Goal: Information Seeking & Learning: Learn about a topic

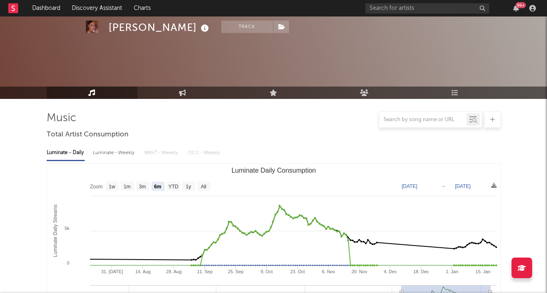
select select "6m"
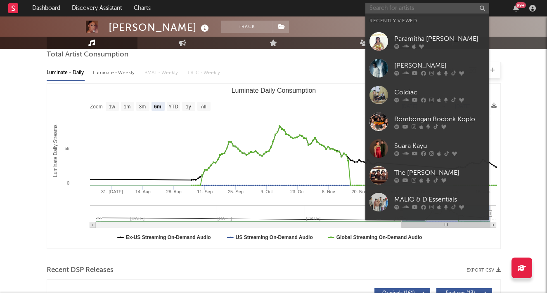
click at [406, 7] on input "text" at bounding box center [427, 8] width 124 height 10
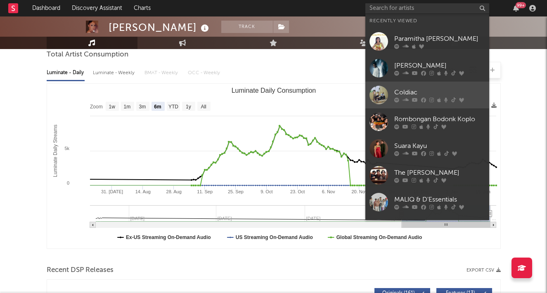
click at [407, 92] on div "Coldiac" at bounding box center [439, 93] width 91 height 10
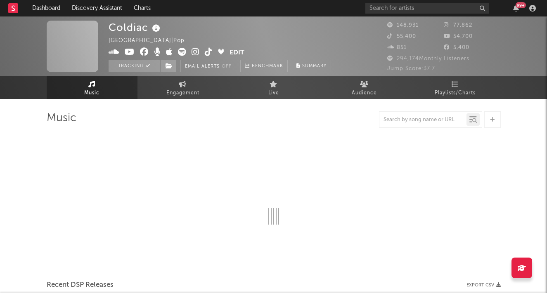
select select "6m"
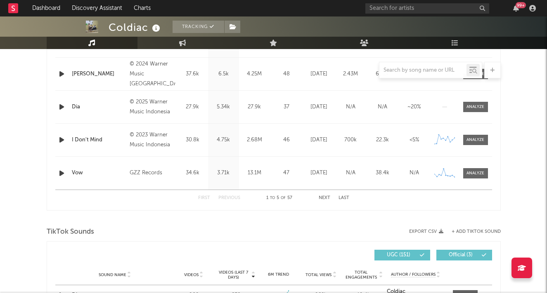
scroll to position [387, 0]
click at [468, 110] on div at bounding box center [475, 107] width 18 height 6
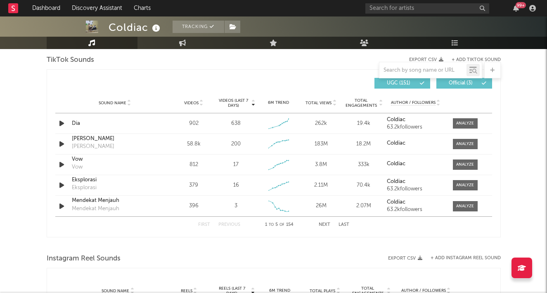
scroll to position [938, 0]
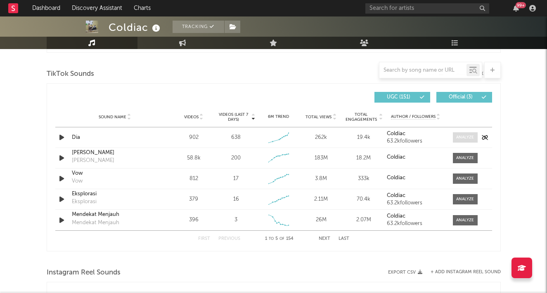
click at [465, 139] on div at bounding box center [465, 138] width 18 height 6
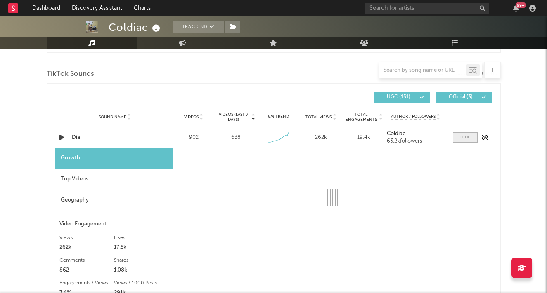
select select "1w"
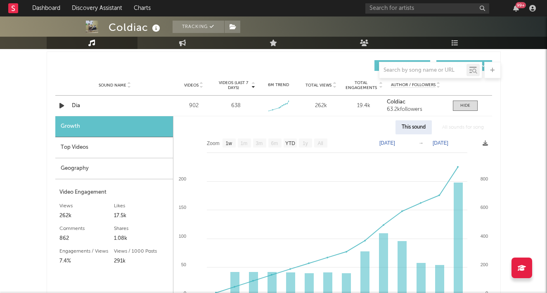
scroll to position [967, 0]
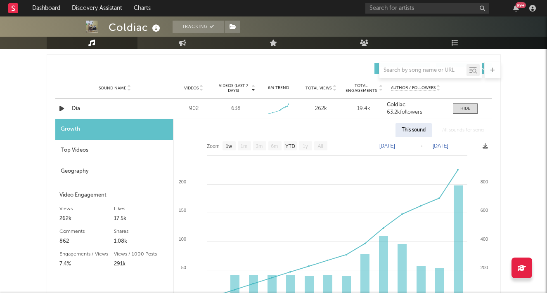
click at [96, 153] on div "Top Videos" at bounding box center [114, 150] width 118 height 21
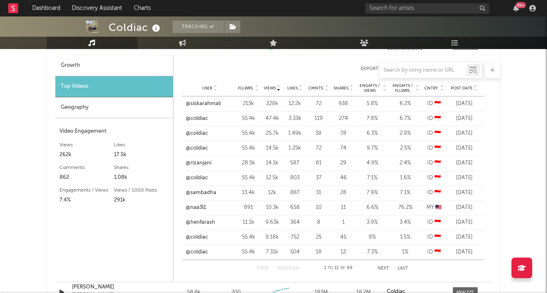
scroll to position [1032, 0]
click at [383, 267] on button "Next" at bounding box center [384, 268] width 12 height 5
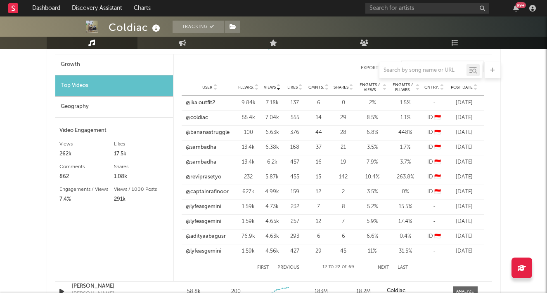
click at [383, 267] on button "Next" at bounding box center [384, 268] width 12 height 5
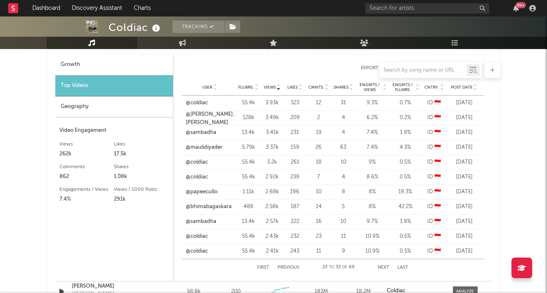
click at [383, 267] on button "Next" at bounding box center [384, 268] width 12 height 5
click at [383, 267] on button "Next" at bounding box center [383, 268] width 12 height 5
click at [383, 267] on button "Next" at bounding box center [384, 268] width 12 height 5
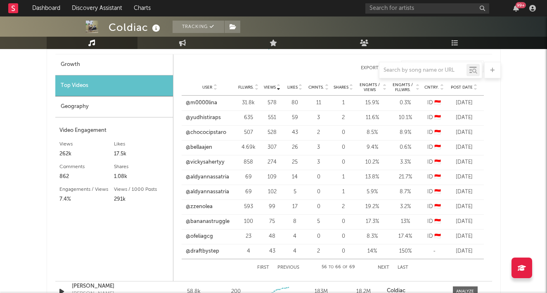
click at [383, 267] on button "Next" at bounding box center [384, 268] width 12 height 5
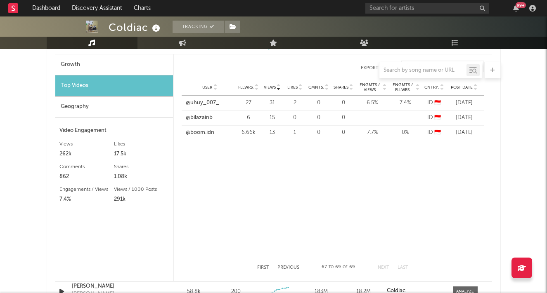
click at [293, 267] on button "Previous" at bounding box center [288, 268] width 22 height 5
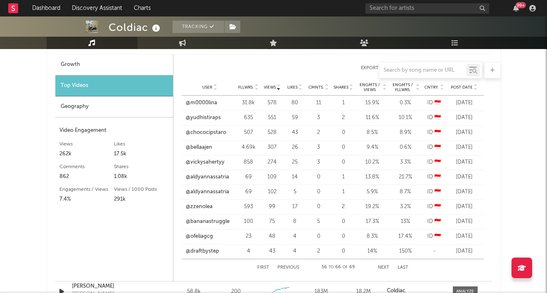
click at [293, 269] on button "Previous" at bounding box center [288, 268] width 22 height 5
click at [292, 266] on button "Previous" at bounding box center [288, 268] width 22 height 5
click at [291, 266] on button "Previous" at bounding box center [288, 268] width 22 height 5
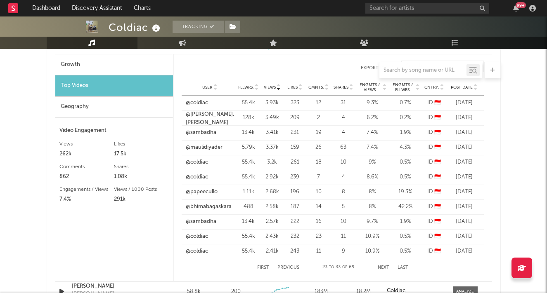
click at [291, 266] on button "Previous" at bounding box center [288, 268] width 22 height 5
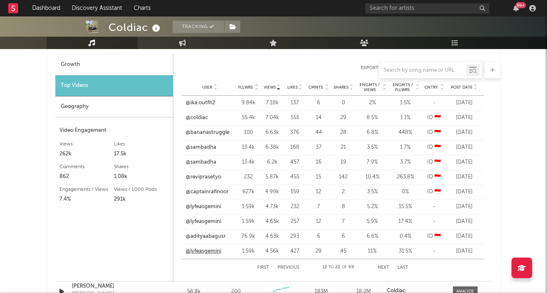
click at [198, 252] on link "@lyfeasgemini" at bounding box center [203, 252] width 35 height 8
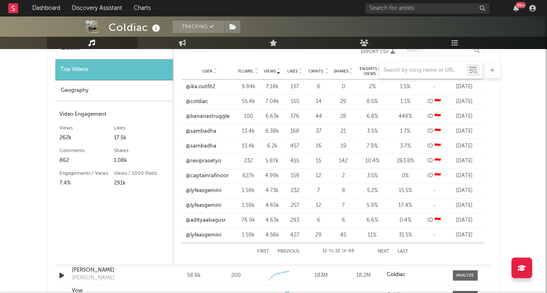
scroll to position [1050, 0]
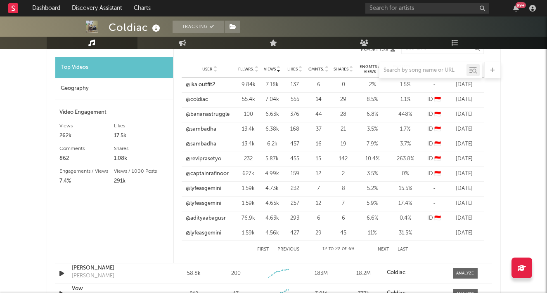
click at [383, 248] on button "Next" at bounding box center [384, 250] width 12 height 5
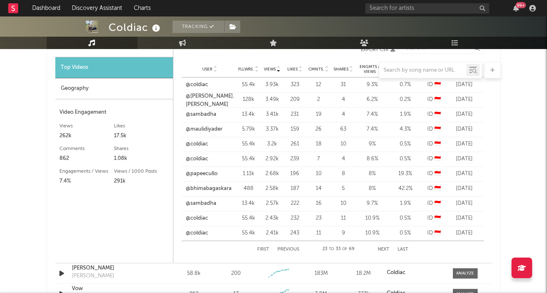
click at [383, 248] on button "Next" at bounding box center [384, 250] width 12 height 5
click at [383, 248] on button "Next" at bounding box center [383, 250] width 12 height 5
click at [383, 248] on button "Next" at bounding box center [384, 250] width 12 height 5
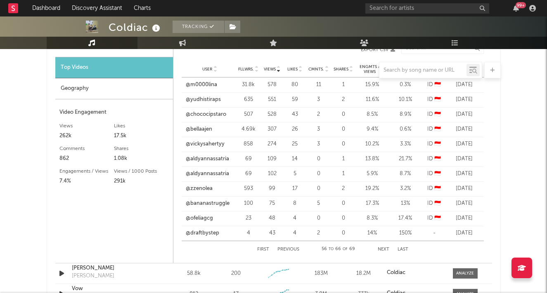
click at [383, 248] on button "Next" at bounding box center [384, 250] width 12 height 5
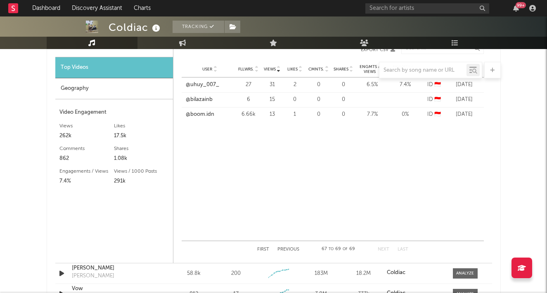
click at [262, 251] on button "First" at bounding box center [263, 250] width 12 height 5
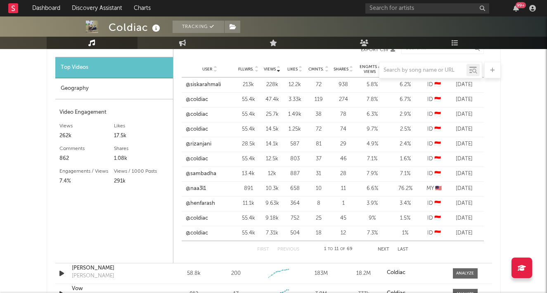
click at [388, 250] on button "Next" at bounding box center [384, 250] width 12 height 5
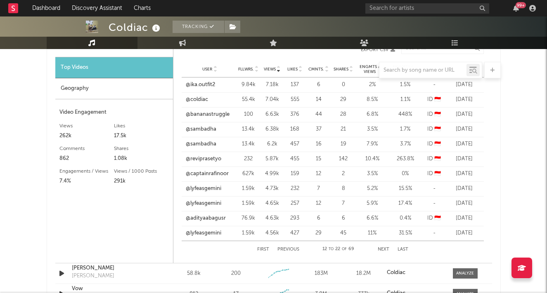
click at [388, 250] on button "Next" at bounding box center [384, 250] width 12 height 5
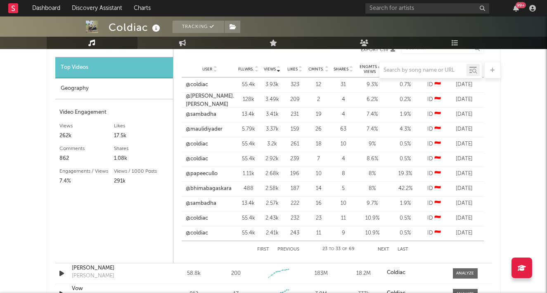
click at [388, 250] on button "Next" at bounding box center [384, 250] width 12 height 5
click at [388, 250] on button "Next" at bounding box center [383, 250] width 12 height 5
click at [201, 220] on link "@ayasbudii" at bounding box center [200, 219] width 28 height 8
